Goal: Check status

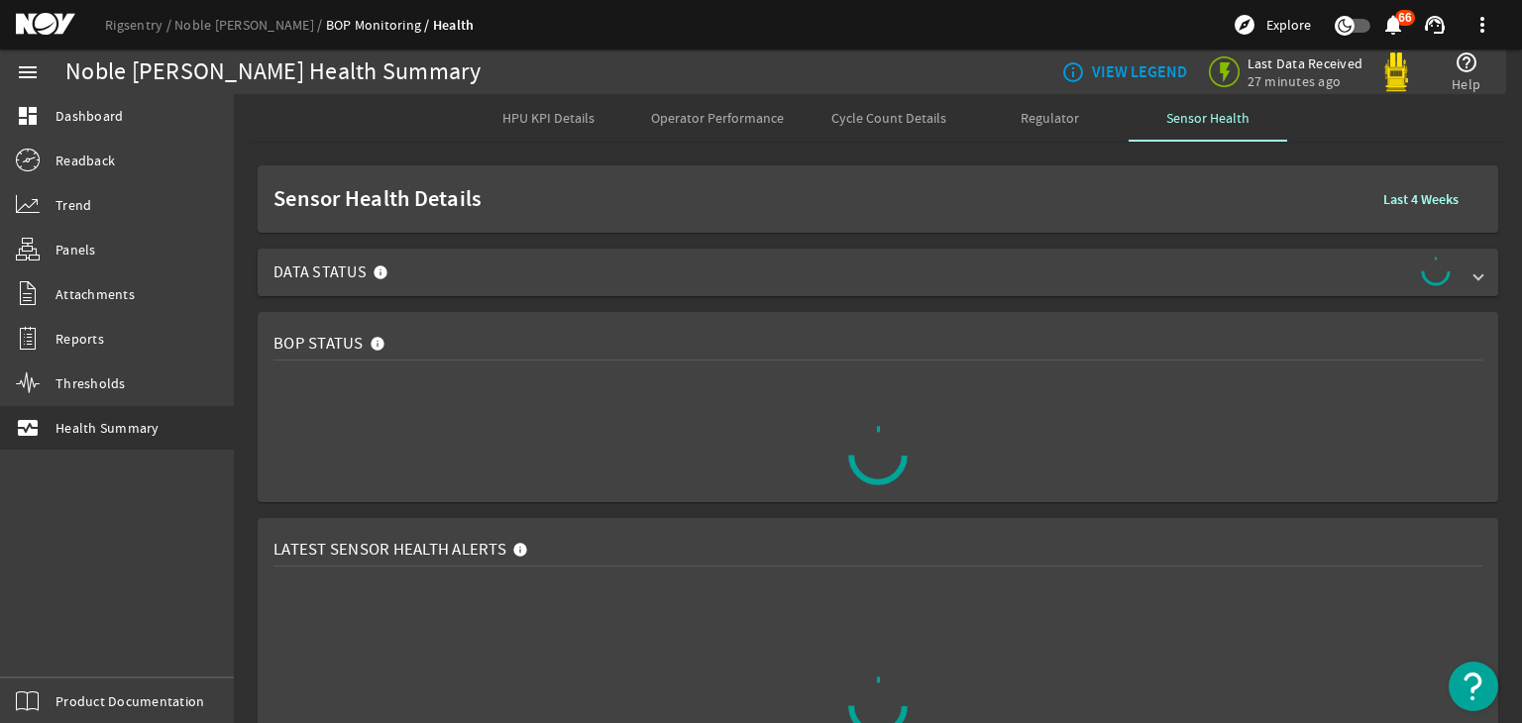
click at [729, 264] on span "Data Status" at bounding box center [873, 273] width 1201 height 32
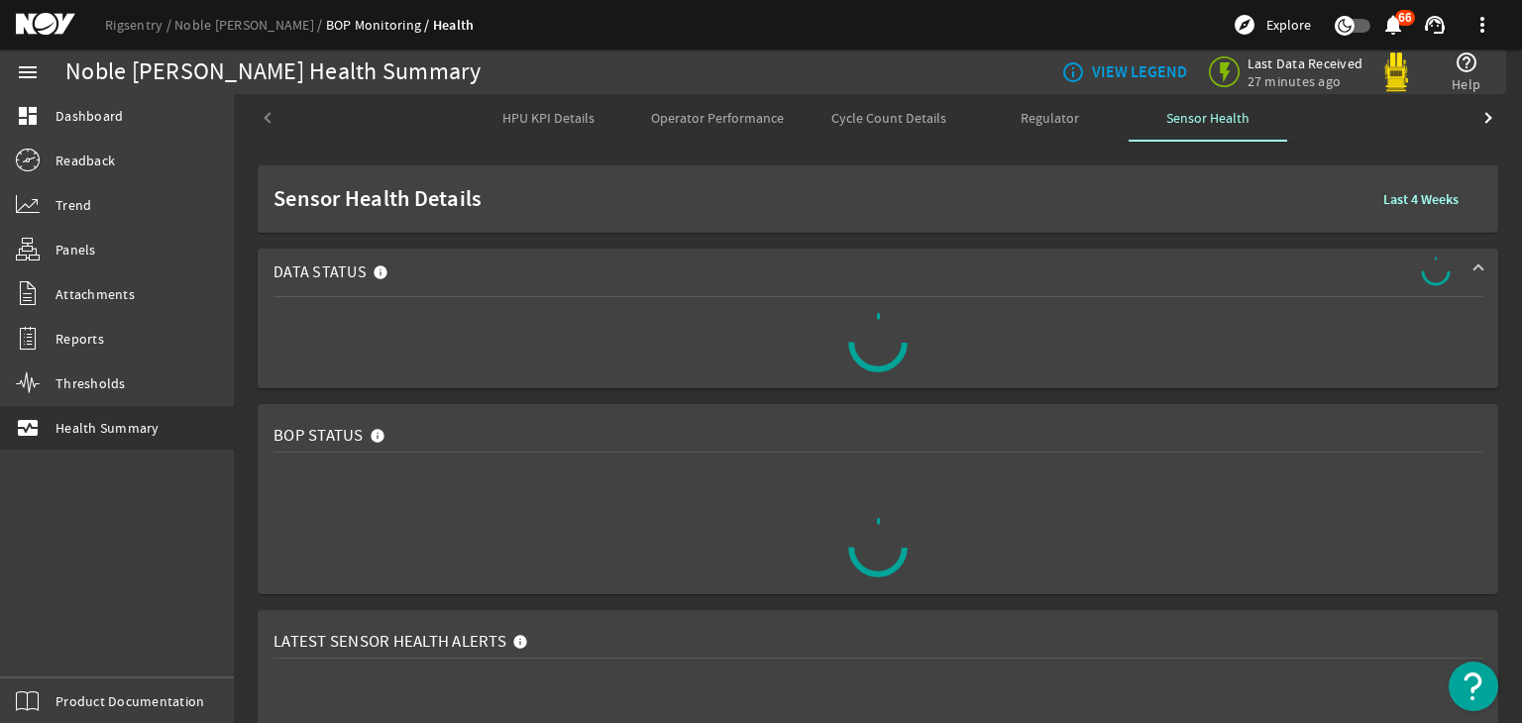
click at [502, 120] on span "HPU KPI Details" at bounding box center [548, 118] width 92 height 14
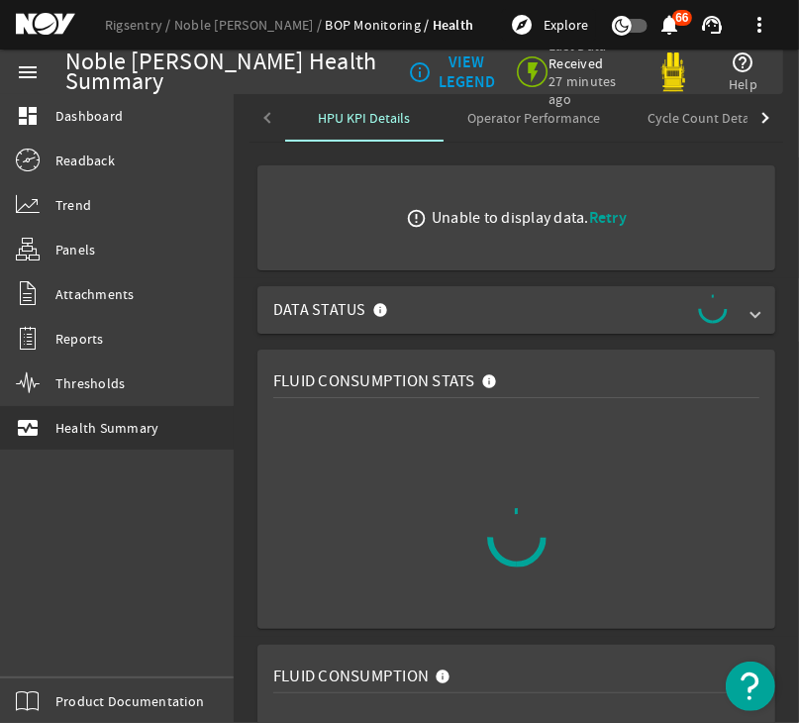
click at [609, 215] on span "Retry" at bounding box center [608, 217] width 38 height 21
click at [603, 215] on span "Retry" at bounding box center [608, 217] width 38 height 21
click at [624, 113] on div "Cycle Count Details" at bounding box center [705, 118] width 162 height 48
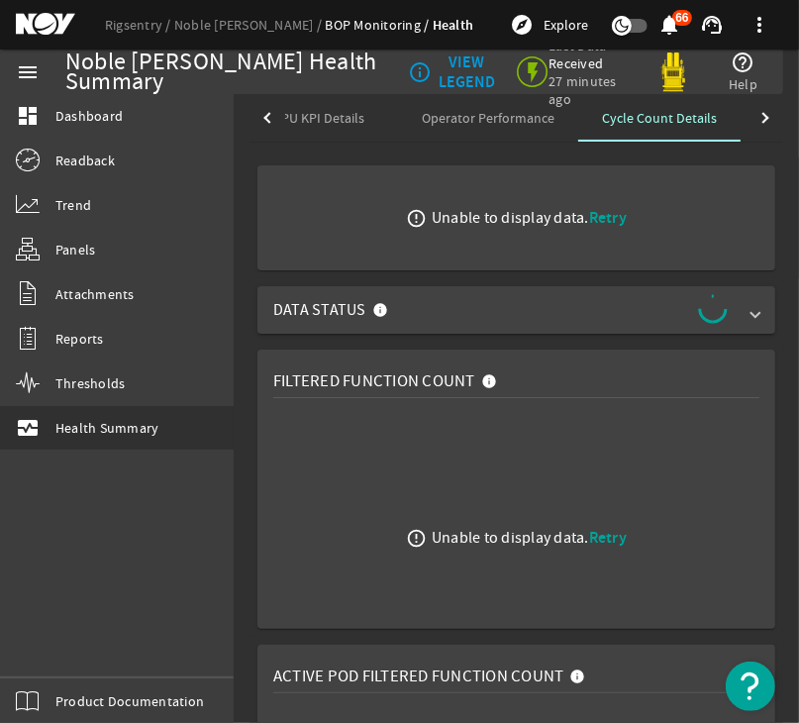
click at [741, 109] on div "info_outline VIEW LEGEND Last Data Received 27 minutes ago help_outline Help" at bounding box center [579, 72] width 358 height 79
click at [758, 116] on div at bounding box center [763, 117] width 11 height 11
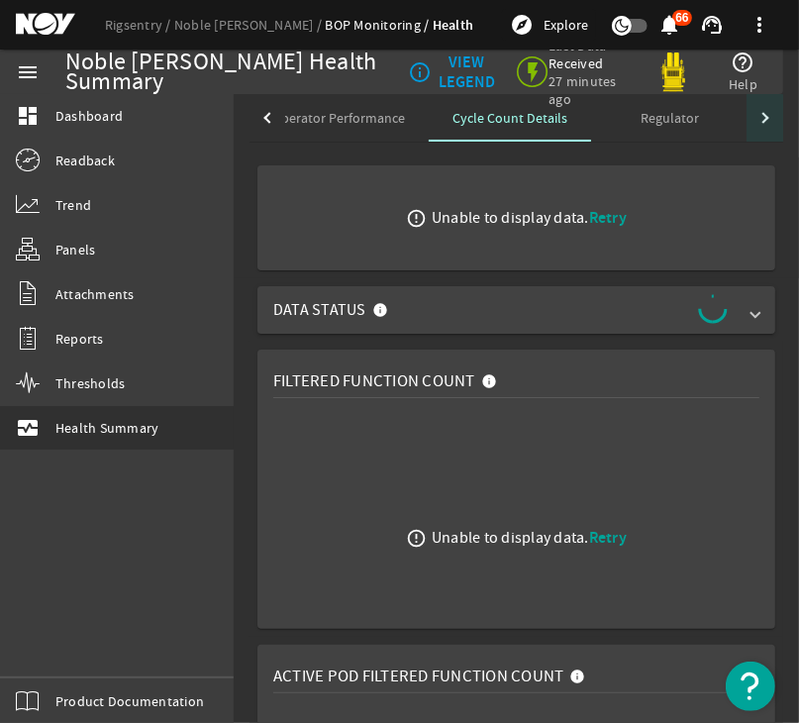
click at [758, 119] on div at bounding box center [763, 117] width 11 height 11
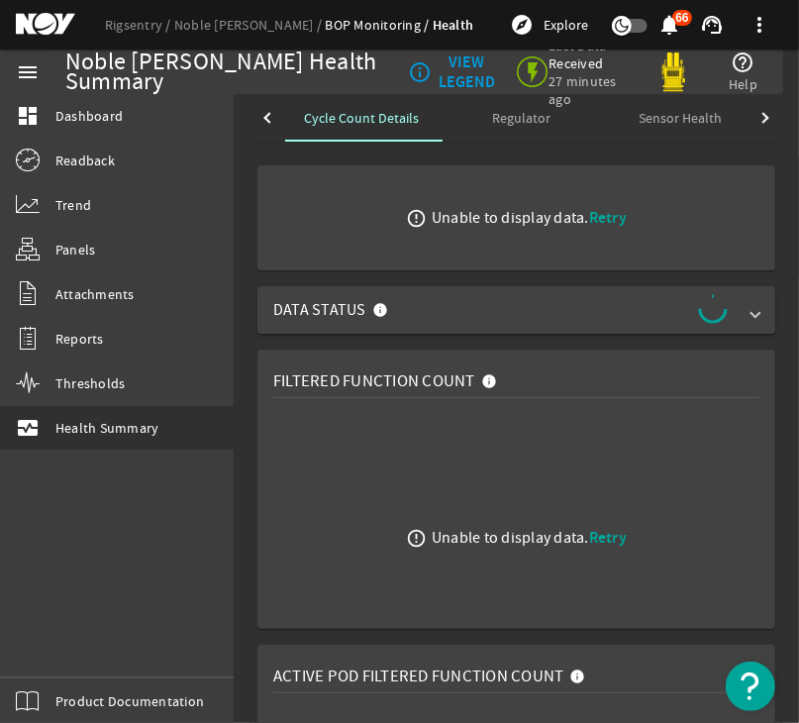
click at [748, 122] on div at bounding box center [766, 118] width 36 height 48
click at [740, 122] on mat-tab-header "HPU KPI Details Operator Performance Cycle Count Details Regulator Sensor Health" at bounding box center [517, 118] width 534 height 49
click at [651, 115] on span "Sensor Health" at bounding box center [661, 118] width 83 height 14
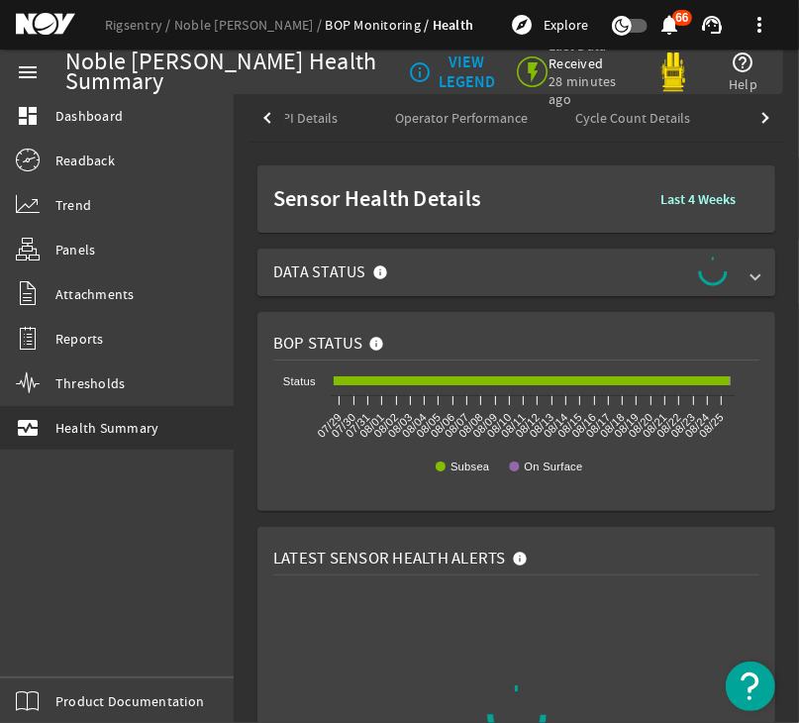
click at [709, 269] on circle at bounding box center [713, 272] width 28 height 28
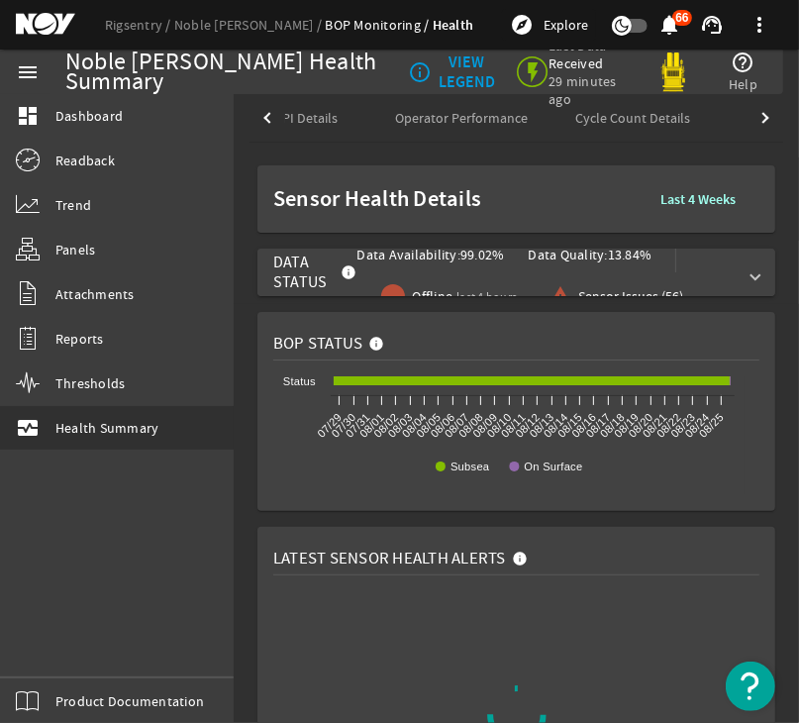
click at [529, 272] on div "Data Quality: 13.84%" at bounding box center [603, 255] width 148 height 48
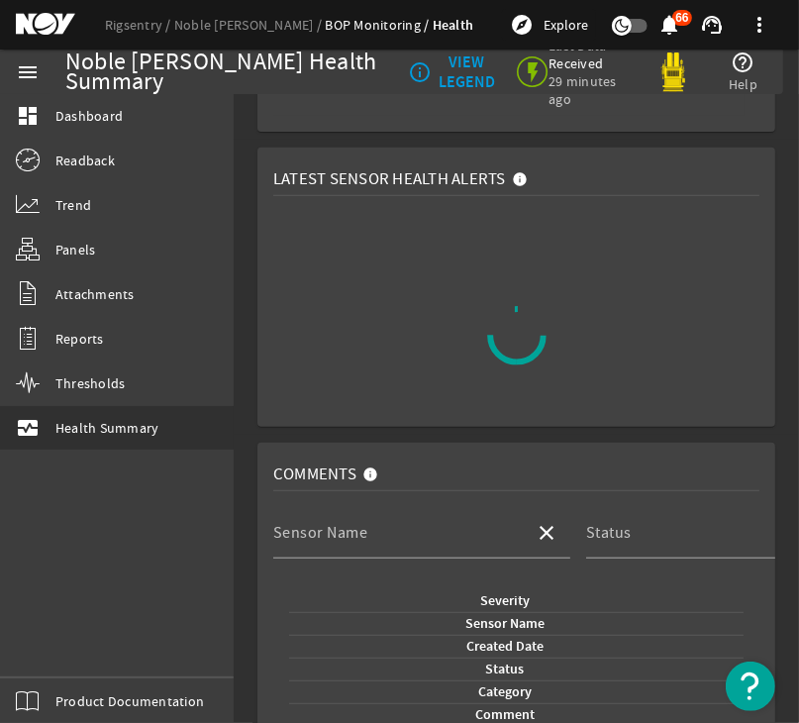
scroll to position [605, 0]
